Goal: Information Seeking & Learning: Learn about a topic

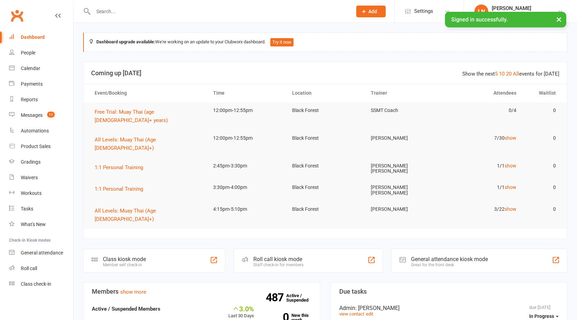
click at [163, 11] on input "text" at bounding box center [219, 12] width 256 height 10
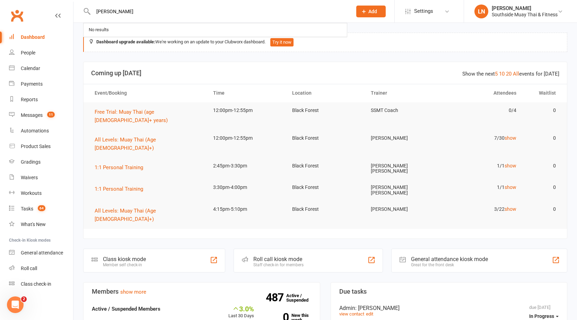
type input "[PERSON_NAME]"
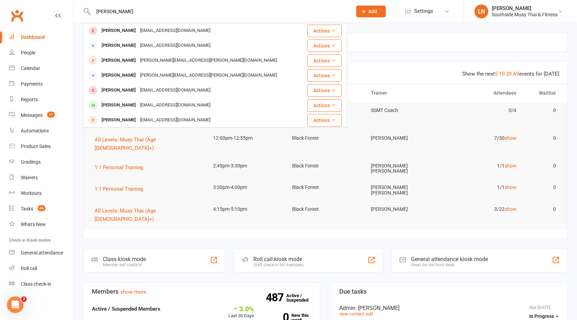
drag, startPoint x: 132, startPoint y: 9, endPoint x: 58, endPoint y: 10, distance: 73.8
click at [58, 2] on header "[PERSON_NAME] [EMAIL_ADDRESS][DOMAIN_NAME] Actions [PERSON_NAME] [EMAIL_ADDRESS…" at bounding box center [288, 2] width 577 height 0
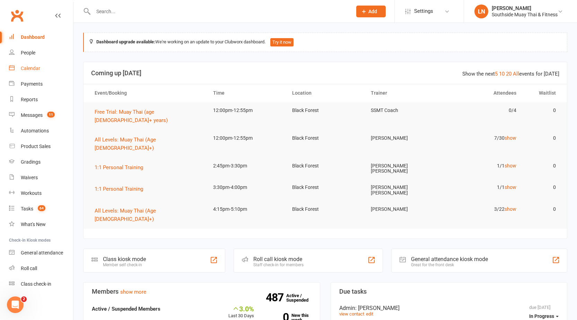
click at [35, 71] on div "Calendar" at bounding box center [30, 68] width 19 height 6
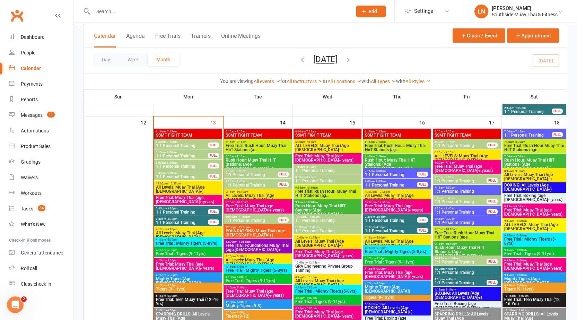
scroll to position [710, 0]
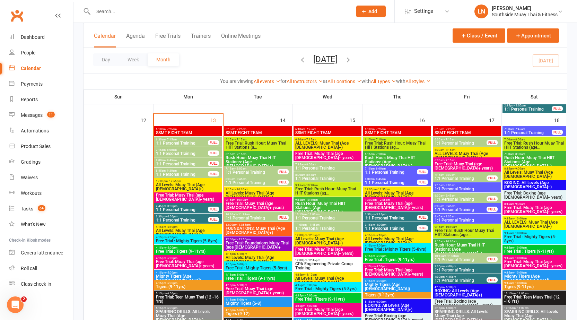
click at [171, 172] on span "1:1 Personal Training" at bounding box center [181, 174] width 53 height 4
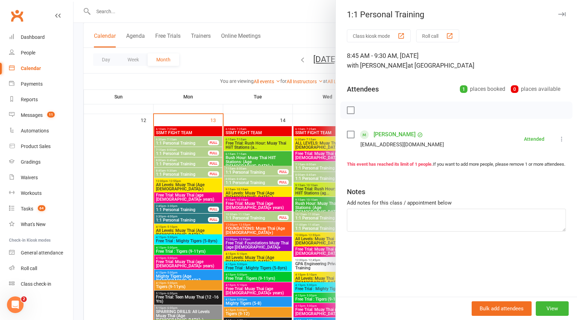
click at [558, 14] on icon "button" at bounding box center [561, 14] width 7 height 4
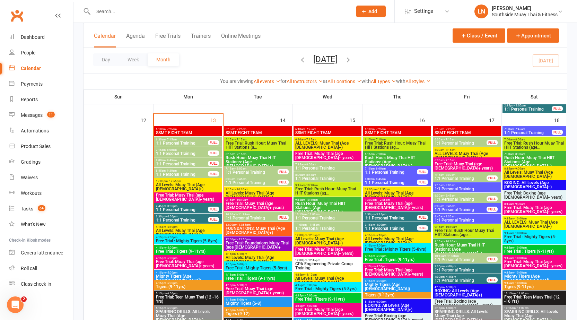
click at [232, 169] on span "7:15am - 8:00am" at bounding box center [251, 168] width 53 height 3
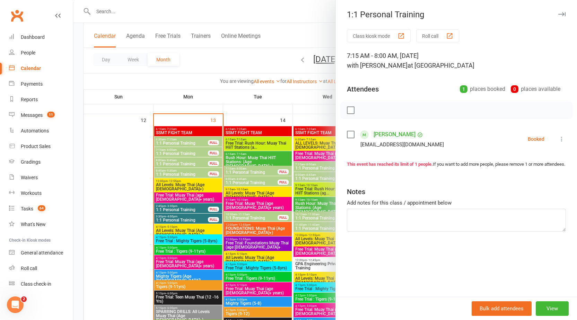
click at [232, 169] on div at bounding box center [324, 160] width 503 height 320
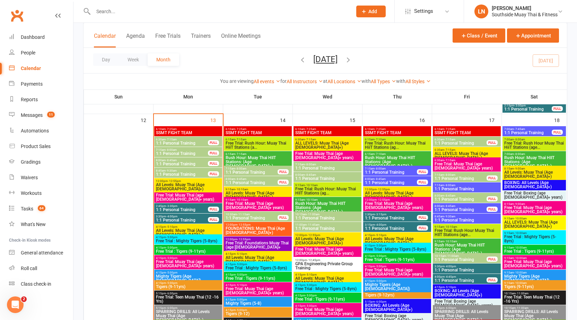
click at [235, 181] on span "1:1 Personal Training" at bounding box center [251, 182] width 53 height 4
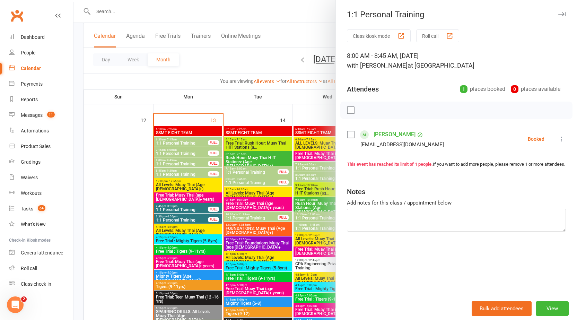
click at [235, 181] on div at bounding box center [324, 160] width 503 height 320
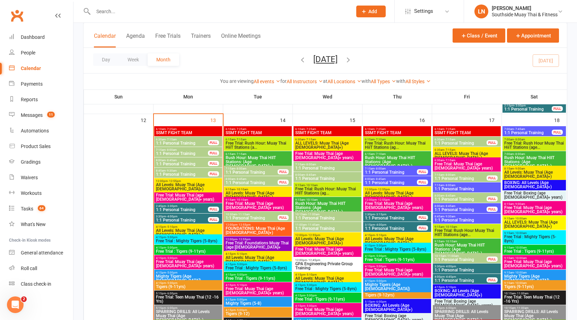
click at [248, 219] on span "1:1 Personal Training" at bounding box center [251, 218] width 53 height 4
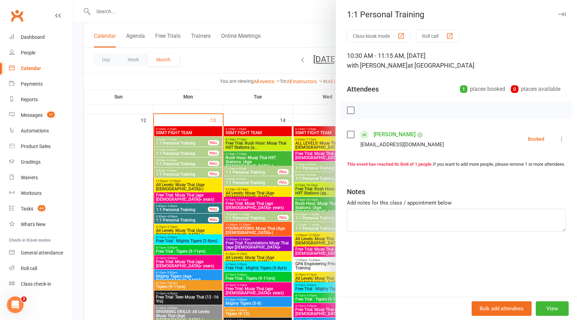
click at [247, 218] on div at bounding box center [324, 160] width 503 height 320
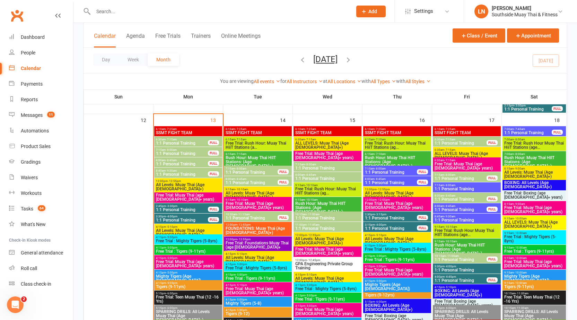
click at [242, 169] on span "- 8:00am" at bounding box center [240, 168] width 11 height 3
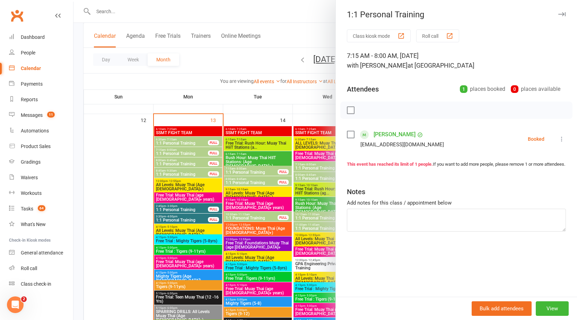
click at [243, 168] on div at bounding box center [324, 160] width 503 height 320
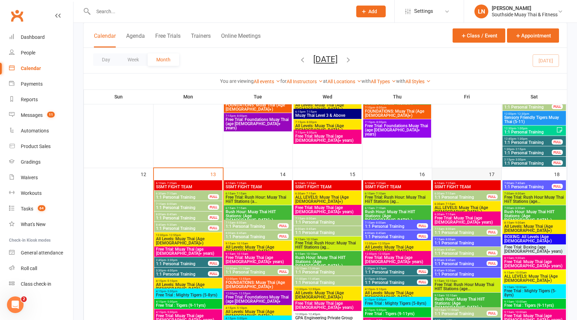
scroll to position [606, 0]
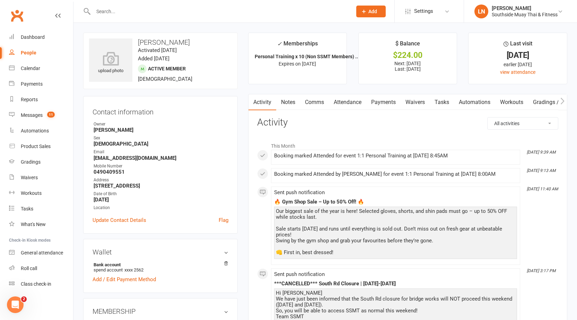
click at [288, 100] on link "Notes" at bounding box center [288, 102] width 24 height 16
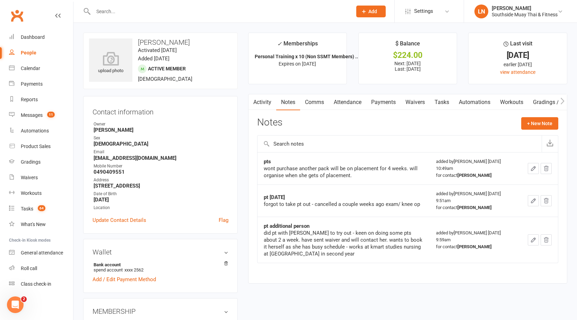
click at [355, 174] on div "wont purchase another pack will be on placement for 4 weeks. will organise when…" at bounding box center [344, 172] width 160 height 14
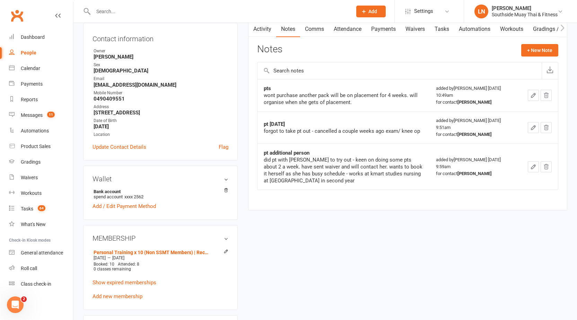
scroll to position [139, 0]
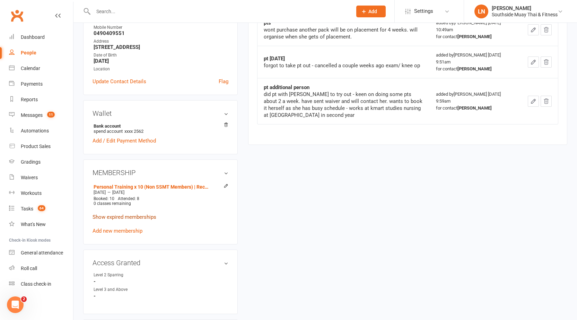
click at [90, 223] on div "upload photo Erin Harvie Activated 14 July, 2025 Added 14 July, 2025 Active mem…" at bounding box center [324, 322] width 503 height 877
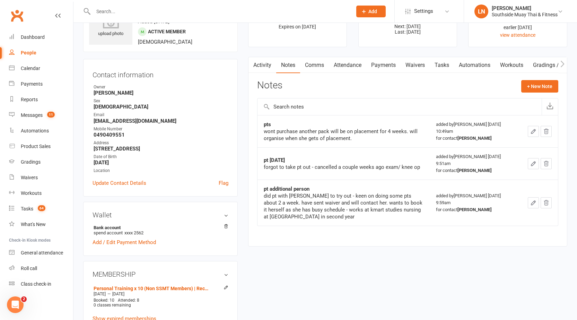
scroll to position [0, 0]
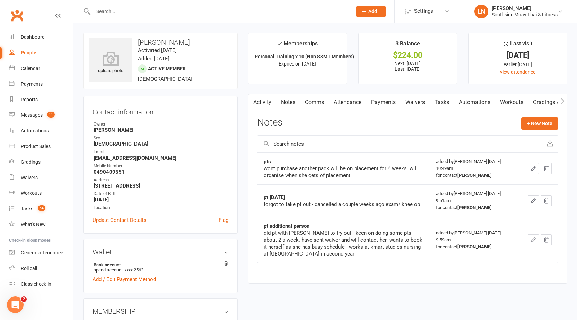
click at [359, 103] on link "Attendance" at bounding box center [347, 102] width 37 height 16
